Goal: Transaction & Acquisition: Purchase product/service

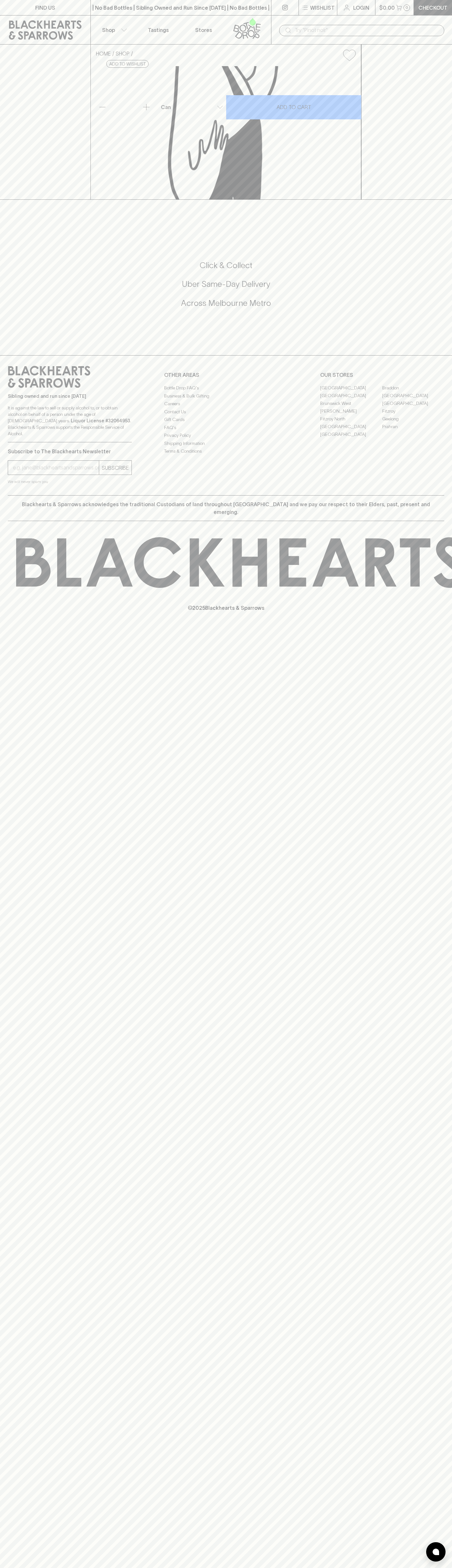
click at [323, 23] on div "​" at bounding box center [361, 30] width 181 height 29
click at [433, 521] on div "Blackhearts & Sparrows acknowledges the traditional Custodians of land througho…" at bounding box center [226, 508] width 436 height 26
click at [225, 1567] on html "FIND US | No Bad Bottles | Sibling Owned and Run Since [DATE] | No Bad Bottles …" at bounding box center [226, 784] width 452 height 1568
click at [2, 1458] on div "FIND US | No Bad Bottles | Sibling Owned and Run Since [DATE] | No Bad Bottles …" at bounding box center [226, 784] width 452 height 1568
